Goal: Task Accomplishment & Management: Complete application form

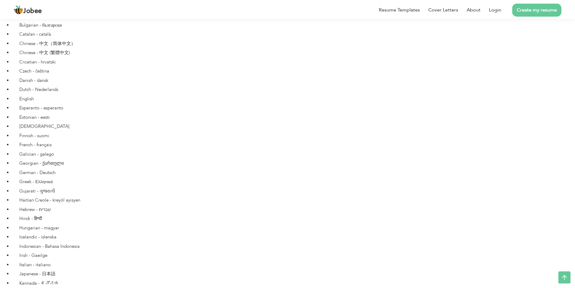
scroll to position [91, 0]
